Goal: Task Accomplishment & Management: Use online tool/utility

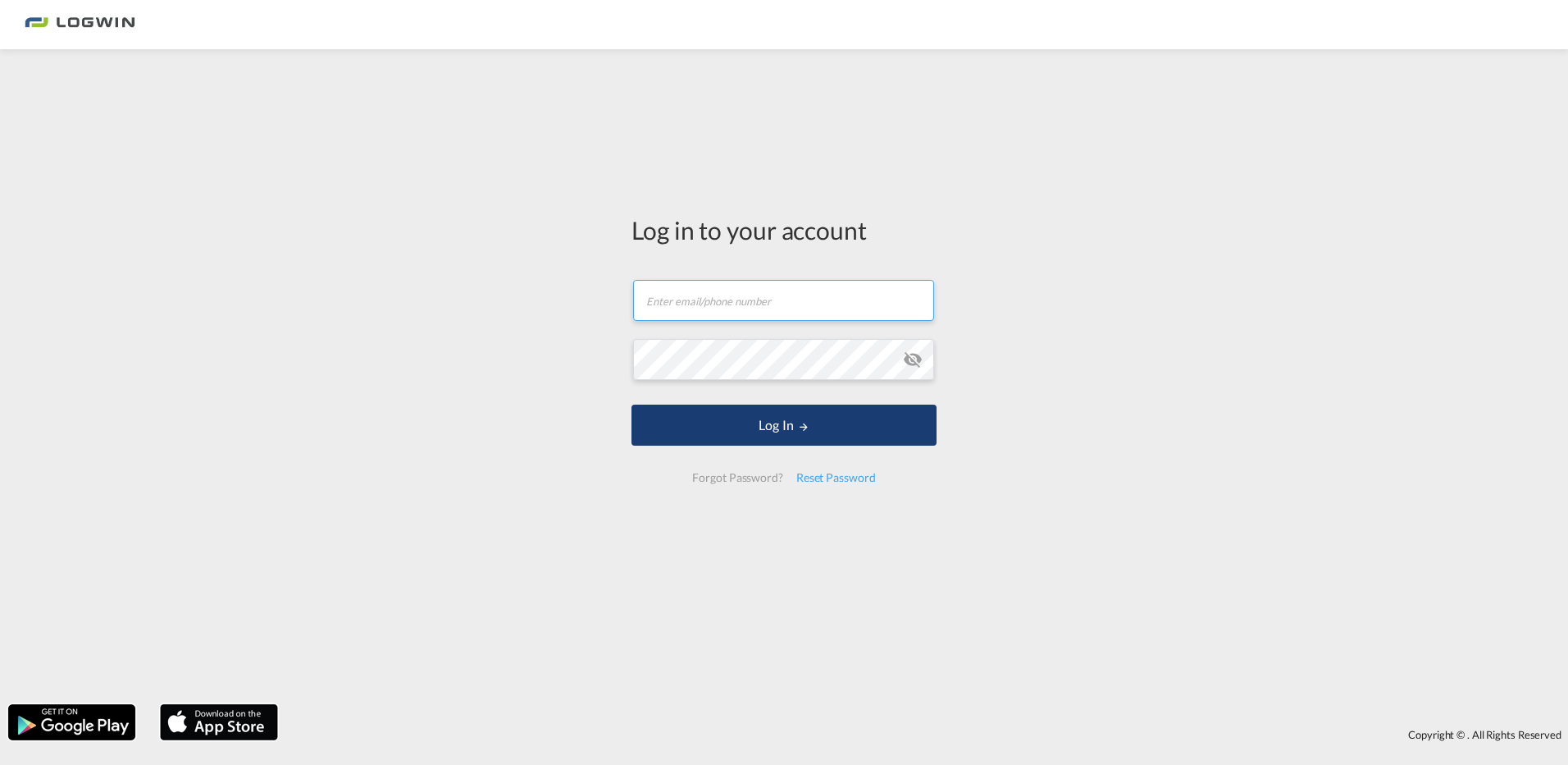
type input "[EMAIL_ADDRESS][PERSON_NAME][DOMAIN_NAME]"
click at [778, 414] on button "Log In" at bounding box center [784, 426] width 305 height 41
